Goal: Find contact information: Find contact information

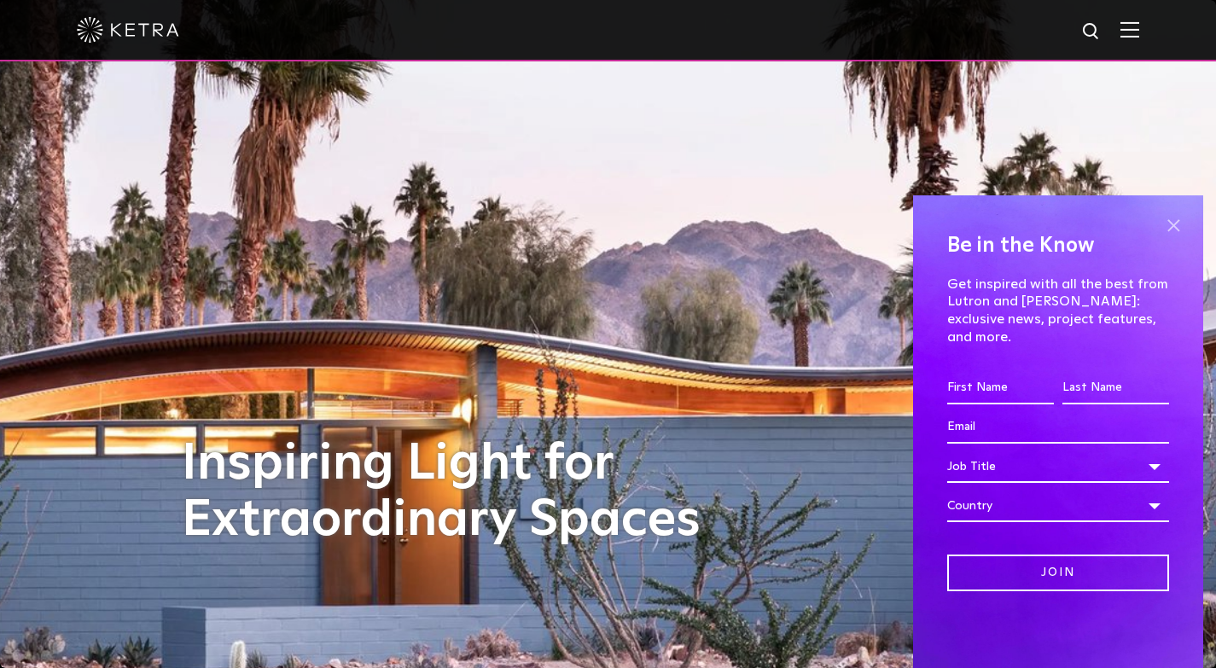
click at [1175, 238] on span at bounding box center [1173, 225] width 26 height 26
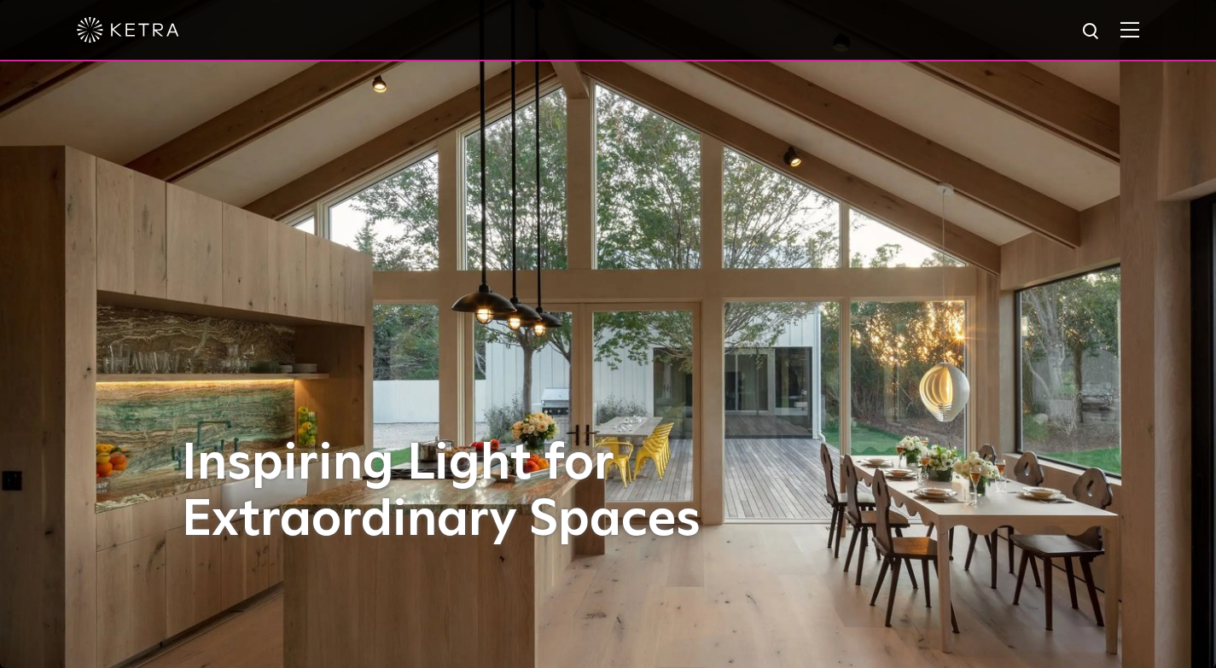
click at [1139, 35] on img at bounding box center [1129, 29] width 19 height 16
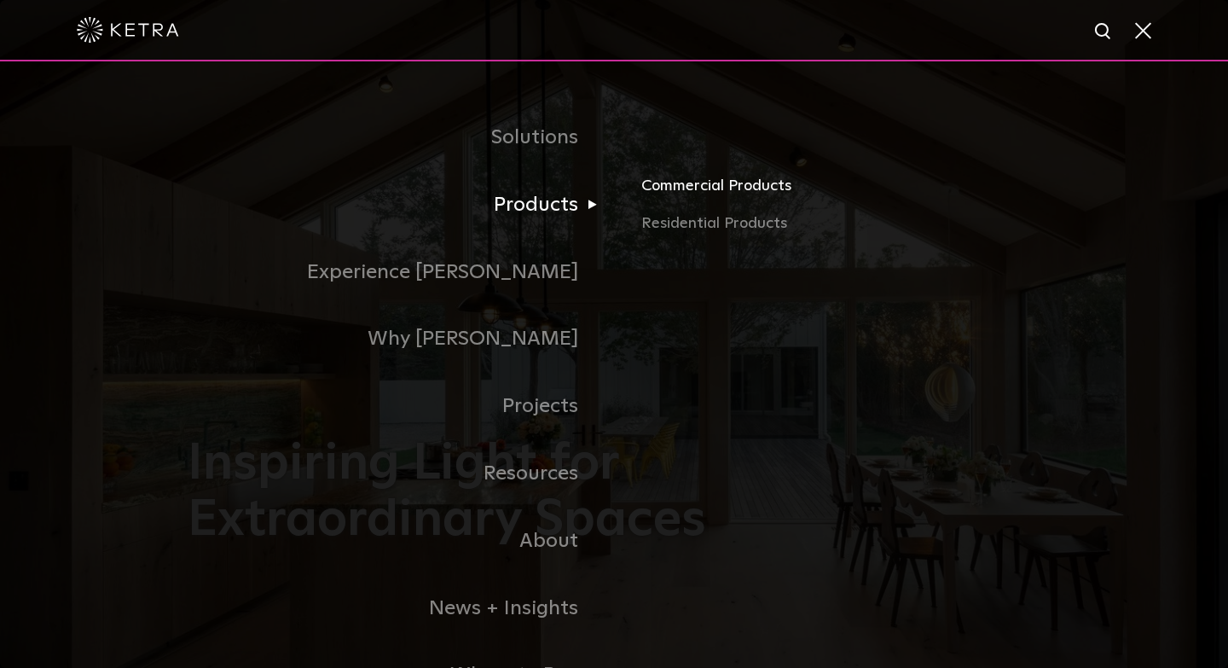
click at [737, 190] on link "Commercial Products" at bounding box center [840, 193] width 399 height 38
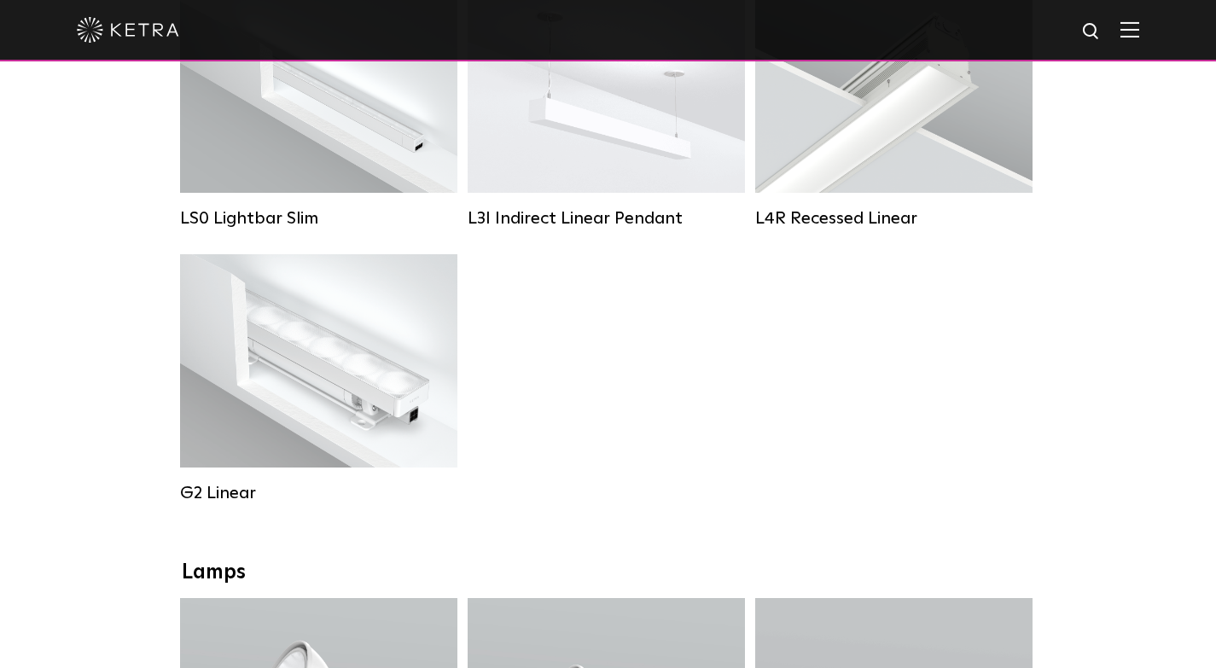
scroll to position [853, 0]
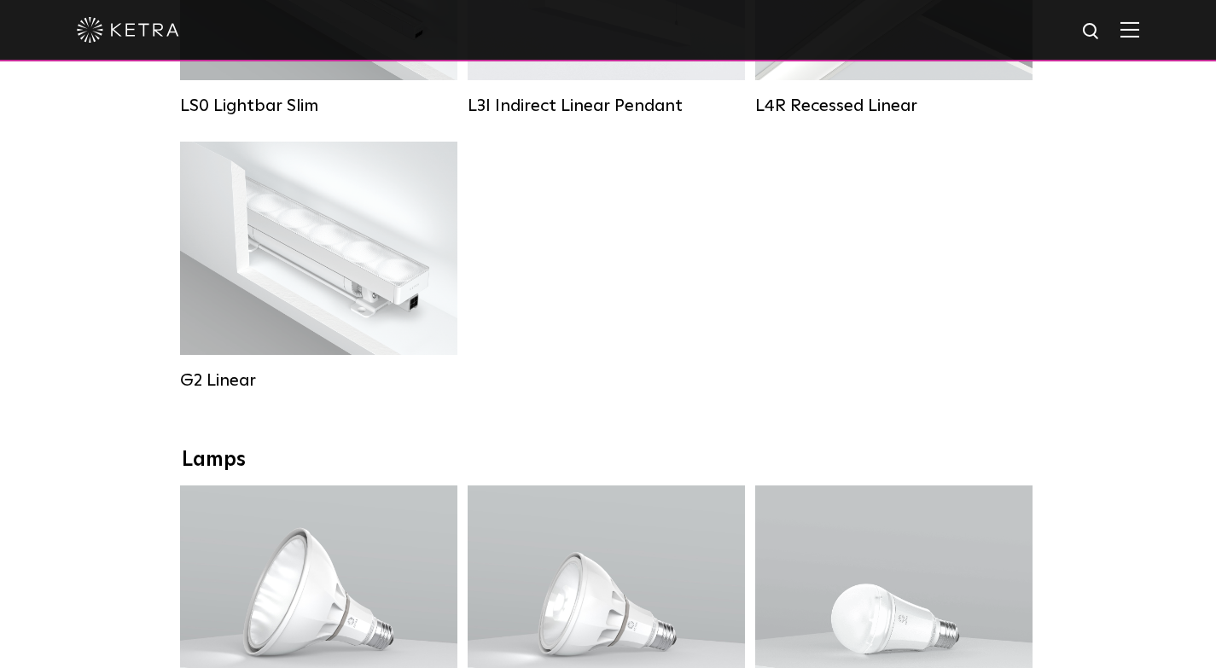
click at [1158, 26] on div at bounding box center [608, 30] width 1216 height 61
click at [1139, 26] on img at bounding box center [1129, 29] width 19 height 16
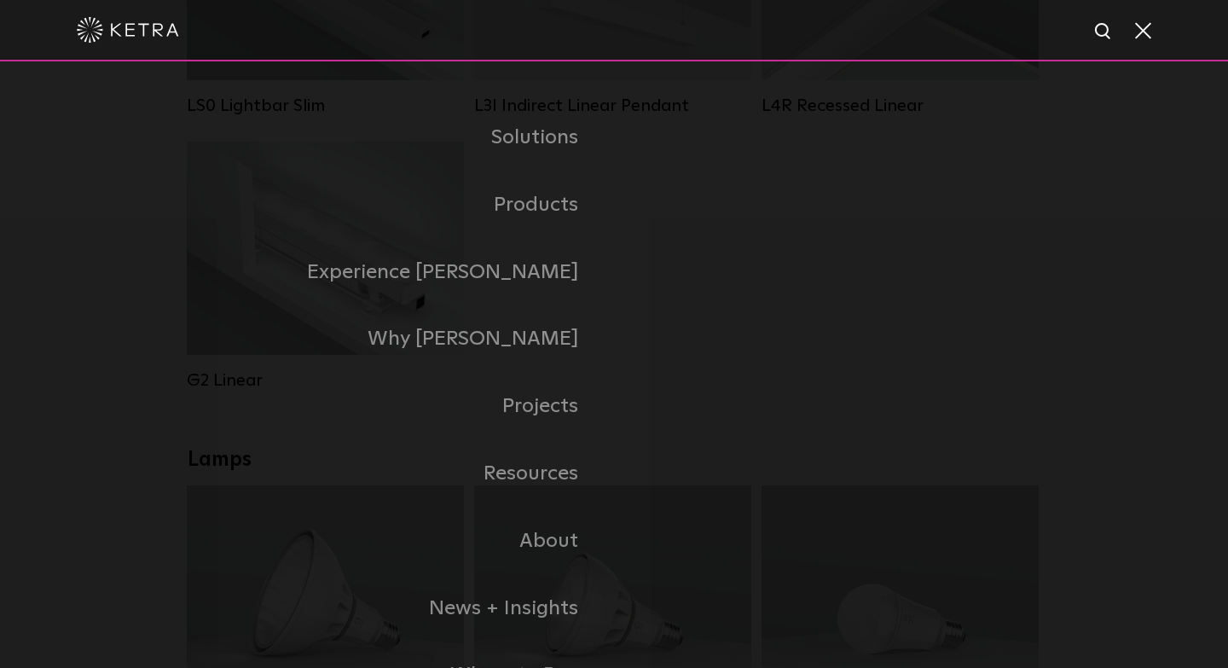
click at [1141, 38] on span at bounding box center [1142, 29] width 19 height 17
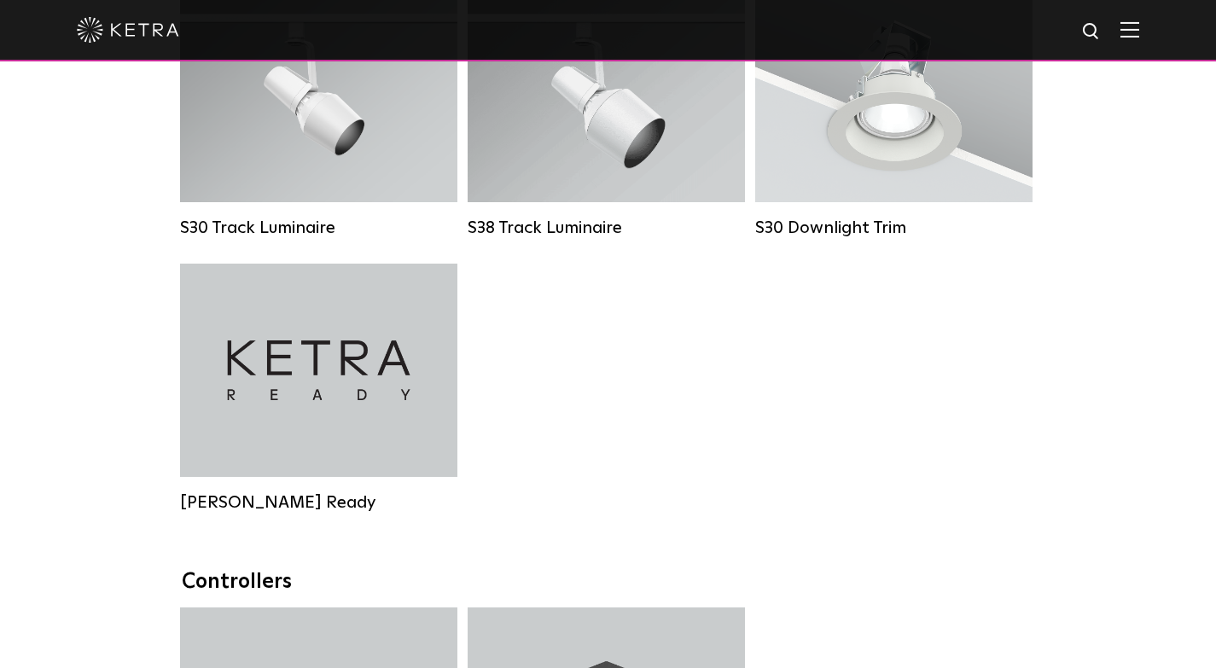
scroll to position [3065, 0]
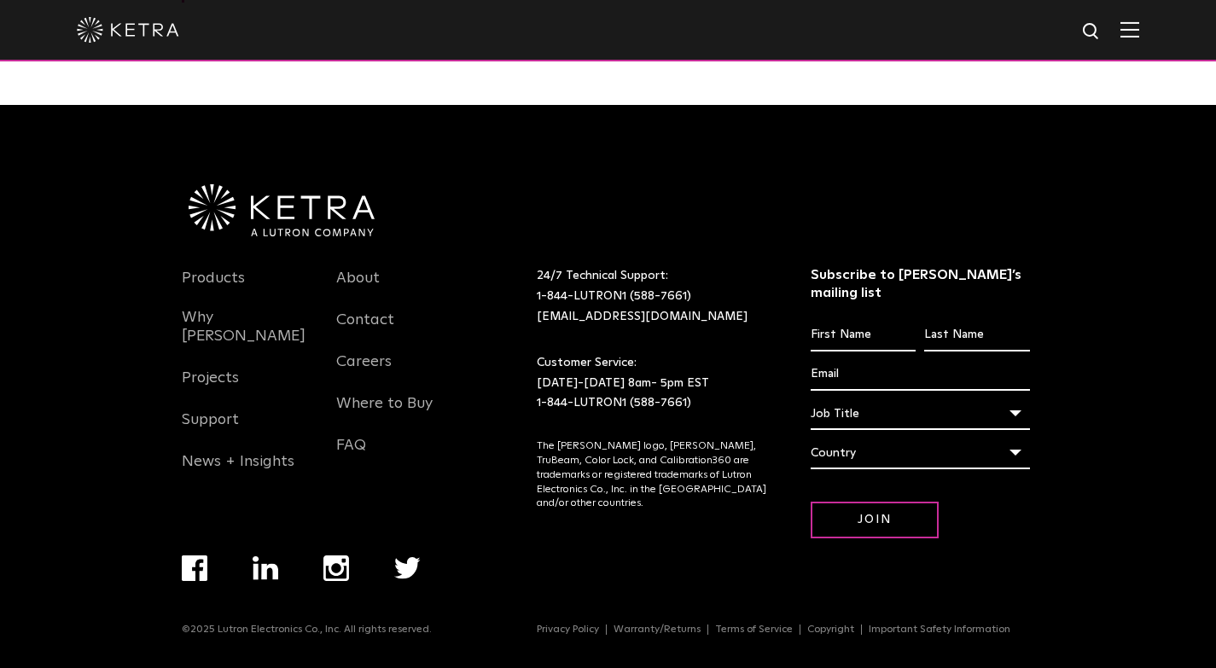
click at [701, 322] on p "24/7 Technical Support: 1-844-LUTRON1 (588-7661) lightingsupport@lutron.com" at bounding box center [652, 296] width 231 height 61
drag, startPoint x: 705, startPoint y: 310, endPoint x: 534, endPoint y: 307, distance: 170.6
click at [534, 307] on div "24/7 Technical Support: 1-844-LUTRON1 (588-7661) lightingsupport@lutron.com" at bounding box center [652, 296] width 257 height 61
copy link "1-844-LUTRON1 (588-7661)"
click at [647, 361] on div "24/7 Technical Support: 1-844-LUTRON1 (588-7661) lightingsupport@lutron.com Cus…" at bounding box center [652, 340] width 257 height 148
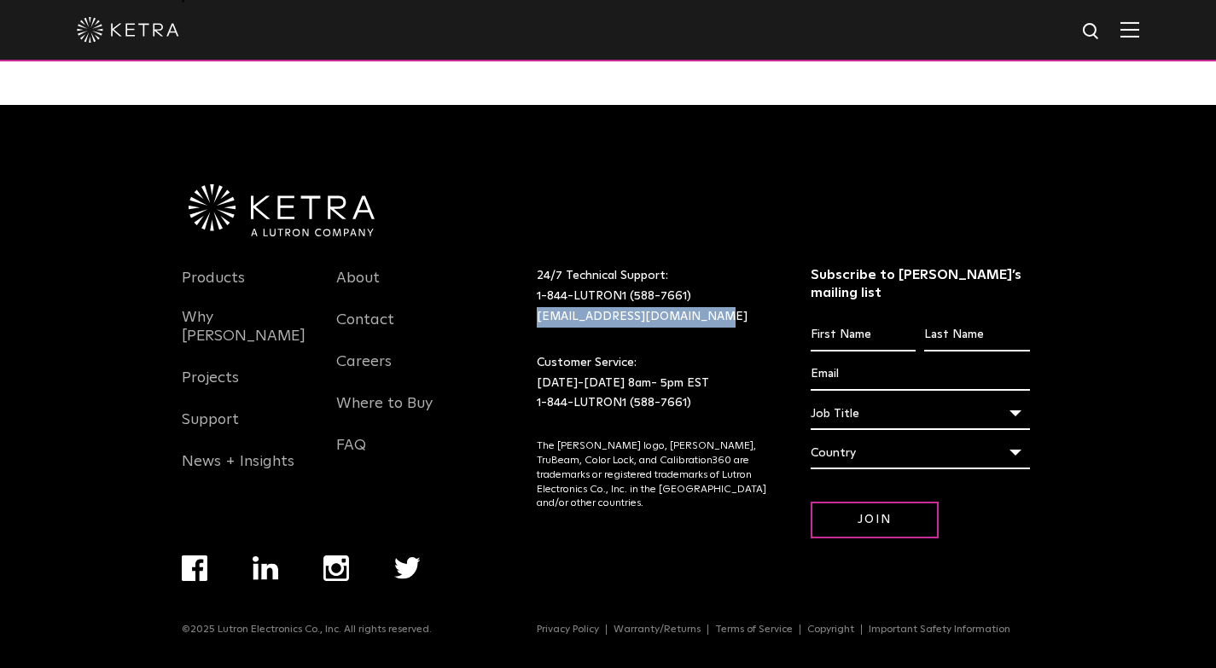
drag, startPoint x: 702, startPoint y: 333, endPoint x: 525, endPoint y: 329, distance: 177.5
click at [525, 327] on div "24/7 Technical Support: 1-844-LUTRON1 (588-7661) lightingsupport@lutron.com" at bounding box center [652, 296] width 257 height 61
copy link "[EMAIL_ADDRESS][DOMAIN_NAME]"
click at [707, 359] on div "24/7 Technical Support: 1-844-LUTRON1 (588-7661) lightingsupport@lutron.com Cus…" at bounding box center [652, 340] width 257 height 148
click at [777, 229] on div at bounding box center [608, 171] width 853 height 132
